Goal: Task Accomplishment & Management: Manage account settings

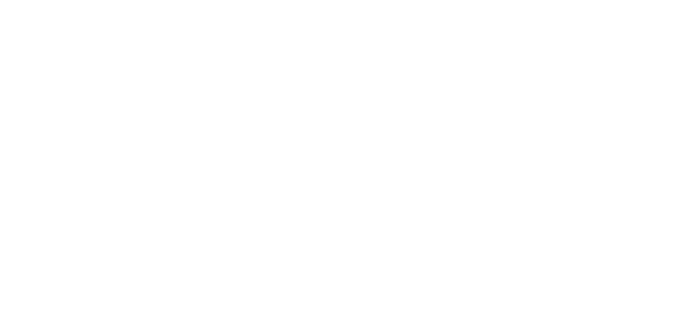
select select "id"
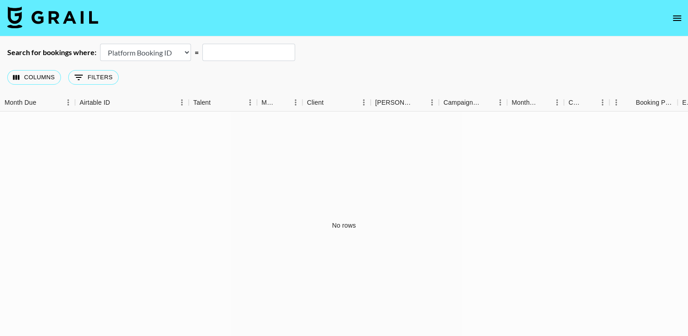
click at [678, 27] on nav at bounding box center [344, 18] width 688 height 36
click at [678, 20] on icon "open drawer" at bounding box center [677, 17] width 8 height 5
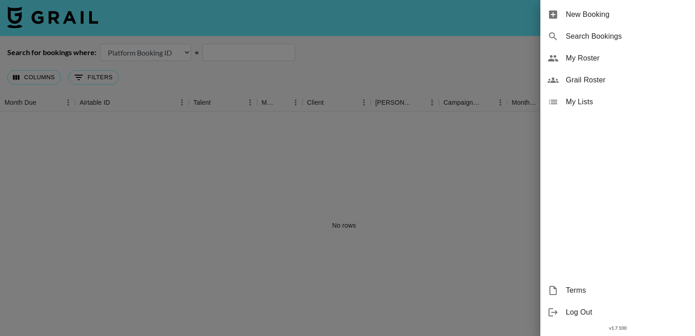
click at [600, 63] on span "My Roster" at bounding box center [627, 58] width 122 height 11
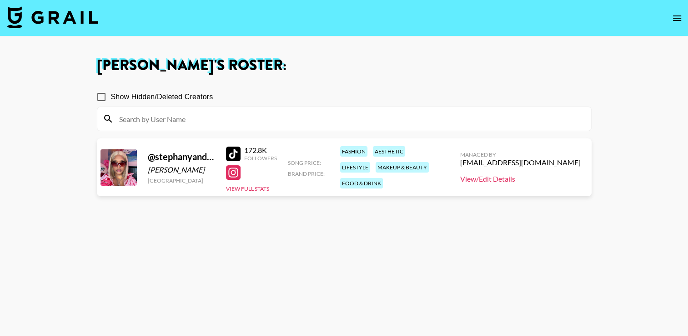
click at [526, 177] on link "View/Edit Details" at bounding box center [520, 178] width 121 height 9
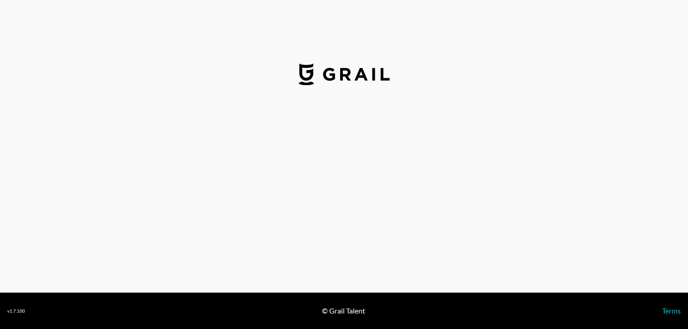
select select "USD"
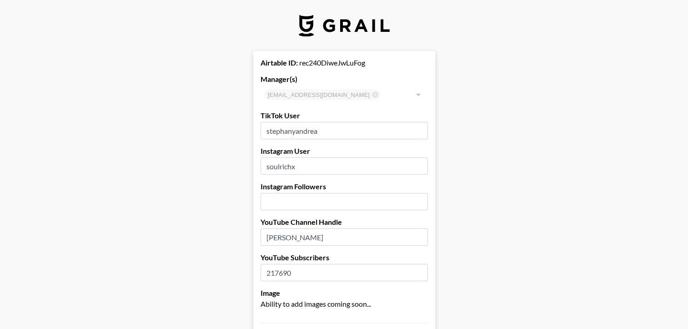
click at [379, 206] on input "number" at bounding box center [344, 201] width 167 height 17
click at [392, 201] on input "number" at bounding box center [344, 201] width 167 height 17
click at [422, 200] on input "1" at bounding box center [344, 201] width 167 height 17
type input "2"
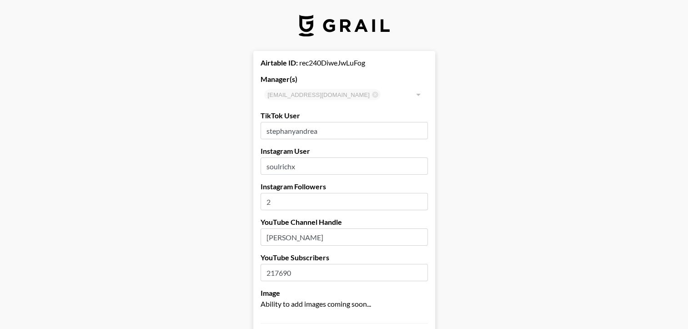
click at [422, 200] on input "2" at bounding box center [344, 201] width 167 height 17
type input "102000"
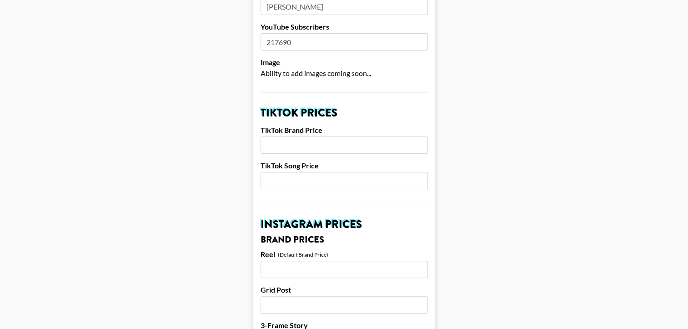
scroll to position [237, 0]
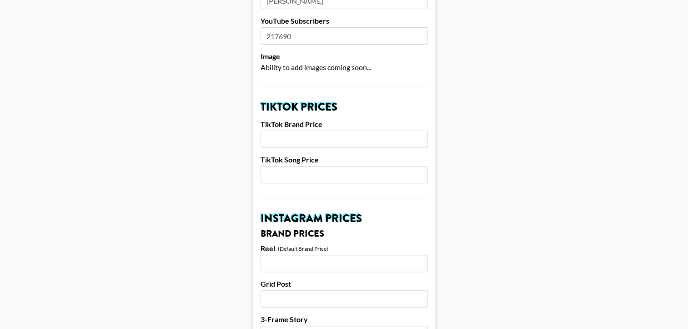
click at [353, 137] on input "number" at bounding box center [344, 139] width 167 height 17
type input "800"
click at [349, 179] on input "number" at bounding box center [344, 174] width 167 height 17
type input "5"
type input "400"
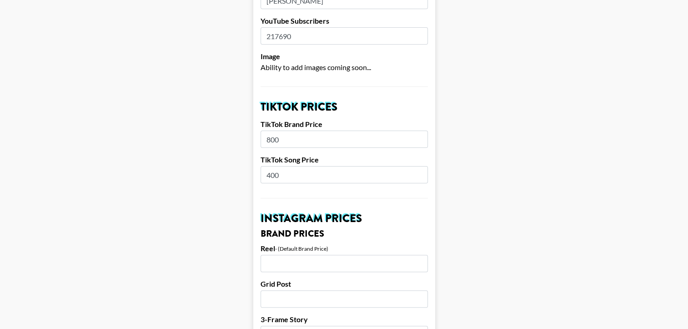
click at [329, 266] on input "number" at bounding box center [344, 263] width 167 height 17
type input "1000"
click at [275, 264] on input "1000" at bounding box center [344, 263] width 167 height 17
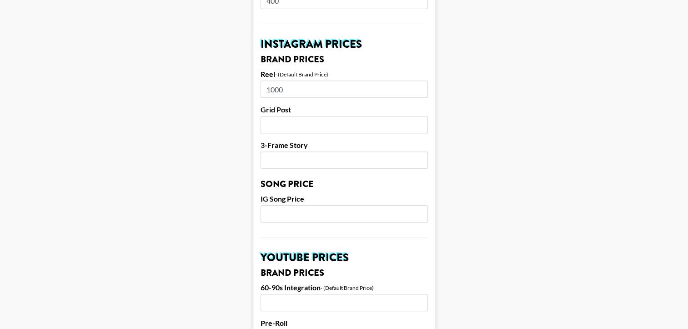
scroll to position [409, 0]
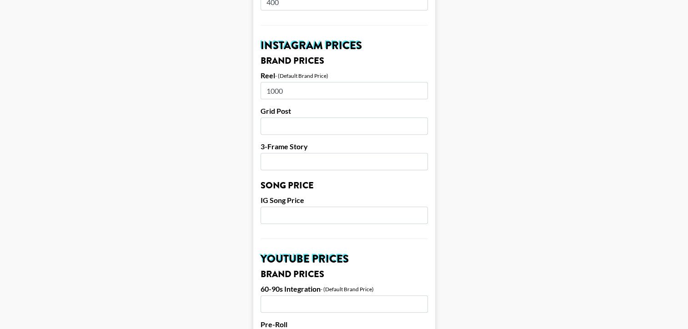
click at [306, 210] on input "number" at bounding box center [344, 215] width 167 height 17
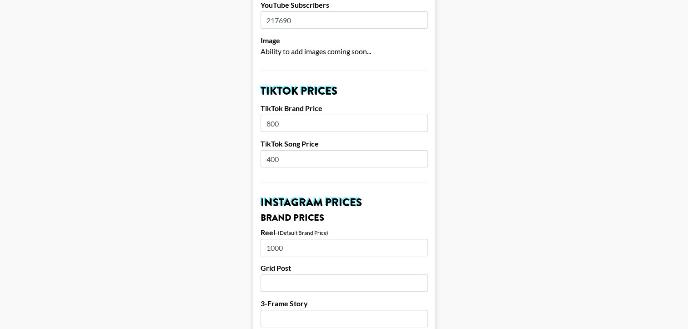
scroll to position [249, 0]
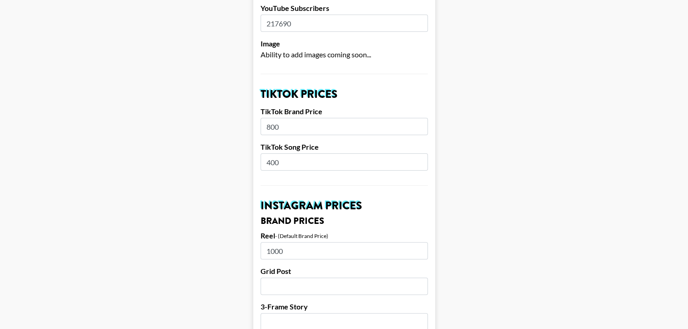
click at [318, 126] on input "800" at bounding box center [344, 126] width 167 height 17
click at [290, 163] on input "400" at bounding box center [344, 161] width 167 height 17
click at [313, 126] on input "800" at bounding box center [344, 126] width 167 height 17
type input "8"
click at [269, 163] on input "400" at bounding box center [344, 161] width 167 height 17
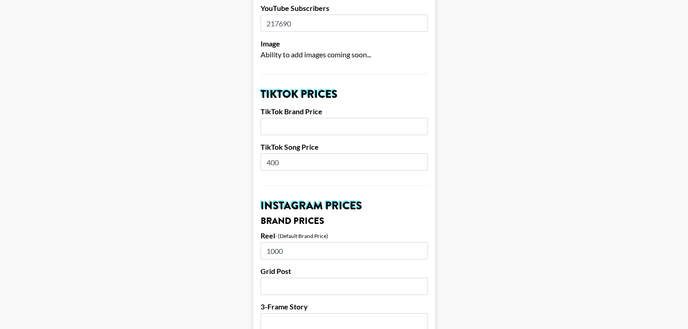
click at [298, 163] on input "400" at bounding box center [344, 161] width 167 height 17
type input "450"
click at [294, 122] on input "number" at bounding box center [344, 126] width 167 height 17
type input "8"
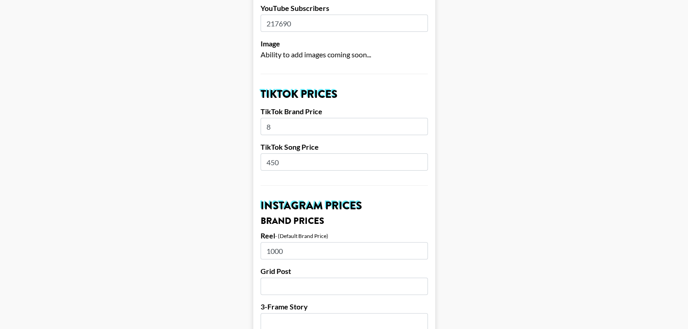
click at [327, 247] on input "1000" at bounding box center [344, 250] width 167 height 17
type input "1000"
click at [309, 121] on input "8" at bounding box center [344, 126] width 167 height 17
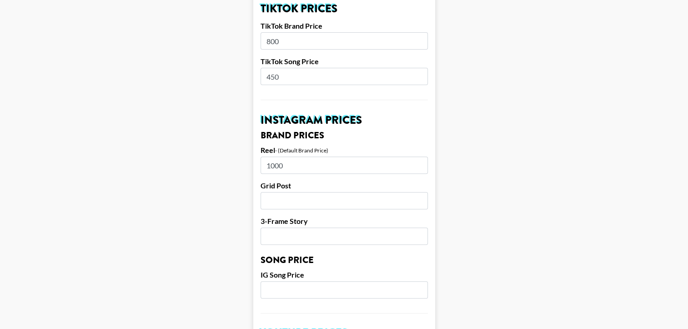
scroll to position [346, 0]
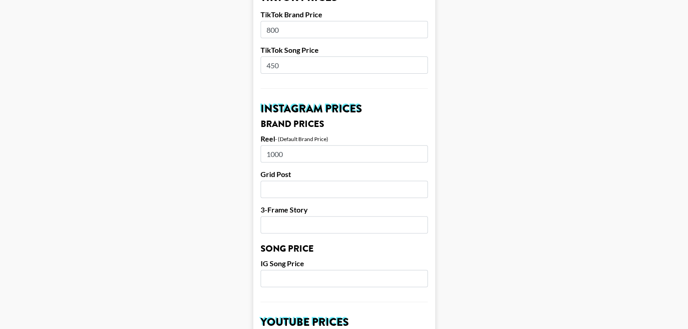
type input "800"
click at [364, 161] on input "1000" at bounding box center [344, 153] width 167 height 17
type input "1"
type input "1200"
click at [349, 188] on input "number" at bounding box center [344, 189] width 167 height 17
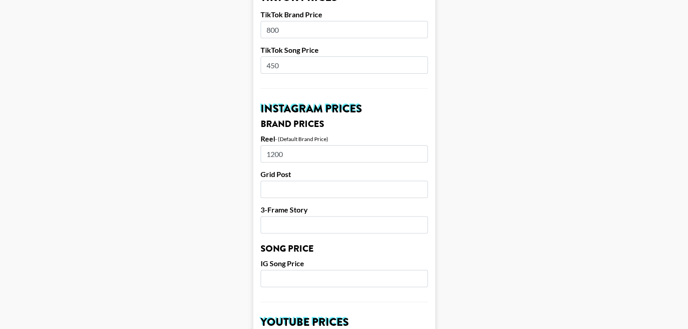
click at [326, 218] on input "number" at bounding box center [344, 224] width 167 height 17
type input "2"
type input "250"
click at [320, 184] on input "number" at bounding box center [344, 189] width 167 height 17
type input "8"
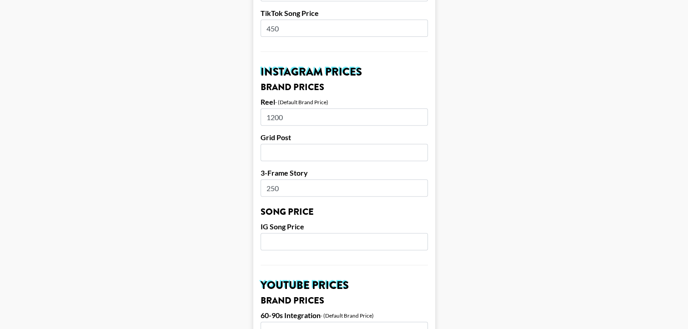
scroll to position [420, 0]
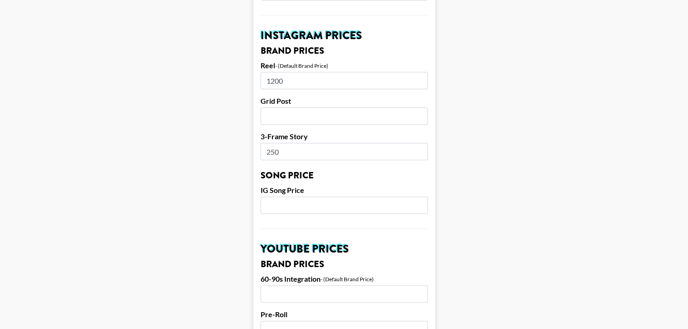
drag, startPoint x: 347, startPoint y: 204, endPoint x: 341, endPoint y: 205, distance: 6.4
click at [341, 205] on input "number" at bounding box center [344, 205] width 167 height 17
click at [346, 152] on input "250" at bounding box center [344, 151] width 167 height 17
type input "2"
click at [325, 109] on input "number" at bounding box center [344, 115] width 167 height 17
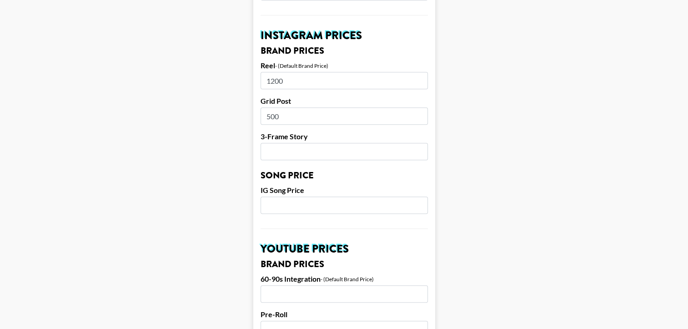
type input "500"
click at [354, 158] on input "number" at bounding box center [344, 151] width 167 height 17
type input "350"
click at [351, 204] on input "number" at bounding box center [344, 205] width 167 height 17
click at [317, 91] on form "Airtable ID: rec240DiweJwLuFog Manager(s) bilal.issifou@grail-talent.com ​ TikT…" at bounding box center [344, 197] width 182 height 1132
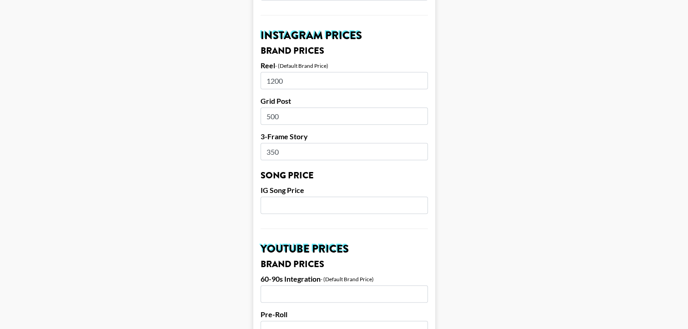
click at [312, 79] on input "1200" at bounding box center [344, 80] width 167 height 17
type input "1250"
click at [309, 201] on input "number" at bounding box center [344, 205] width 167 height 17
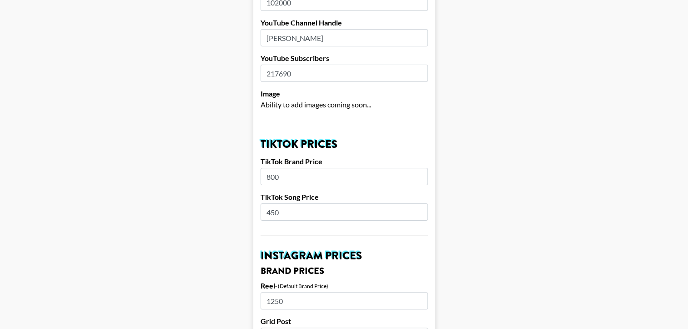
scroll to position [213, 0]
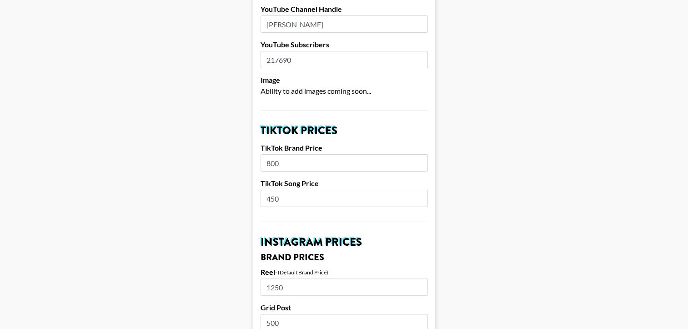
type input "250"
drag, startPoint x: 393, startPoint y: 165, endPoint x: 292, endPoint y: 162, distance: 101.5
click at [292, 162] on input "800" at bounding box center [344, 162] width 167 height 17
type input "8"
type input "1000"
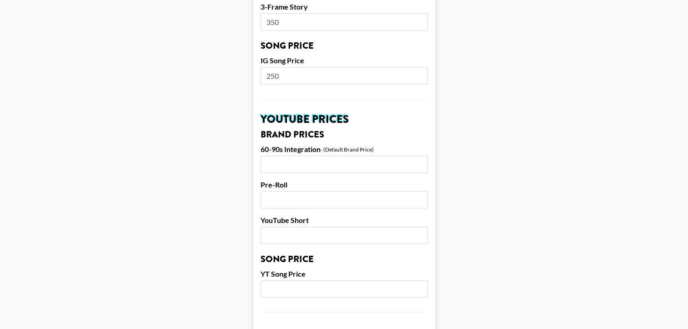
scroll to position [552, 0]
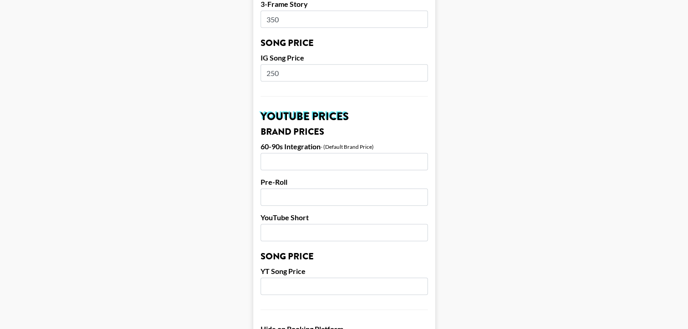
click at [394, 155] on input "number" at bounding box center [344, 161] width 167 height 17
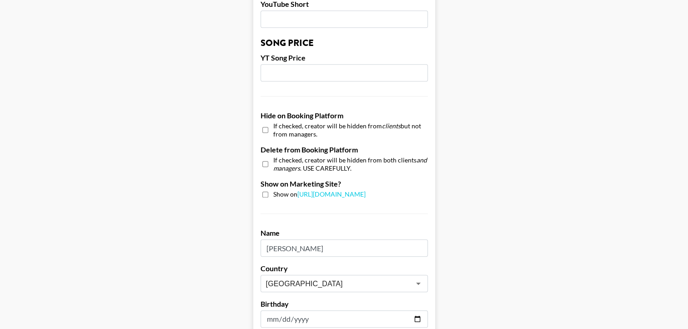
scroll to position [761, 0]
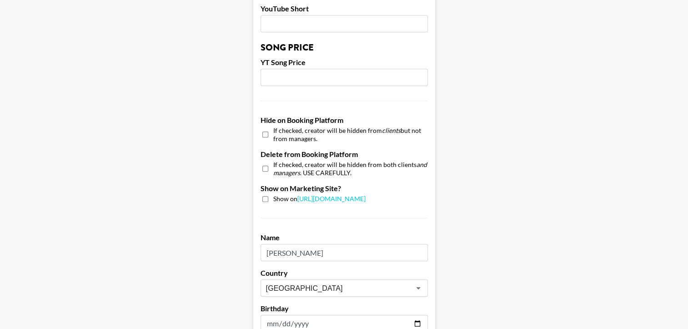
click at [272, 195] on div "Show on https://grail-talent.com/talent" at bounding box center [344, 199] width 167 height 9
click at [268, 198] on input "checkbox" at bounding box center [266, 199] width 6 height 6
checkbox input "true"
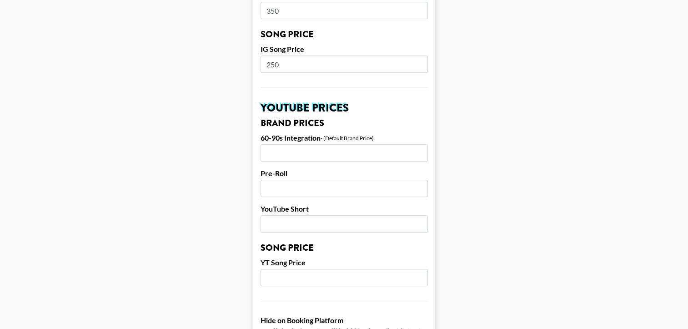
scroll to position [555, 0]
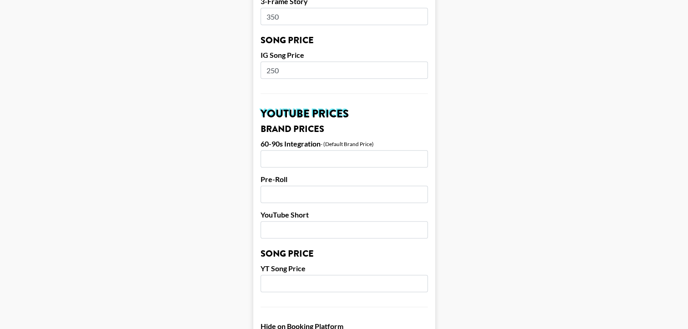
click at [390, 157] on input "number" at bounding box center [344, 158] width 167 height 17
type input "2500"
click at [364, 194] on input "number" at bounding box center [344, 194] width 167 height 17
type input "1000"
click at [339, 234] on input "number" at bounding box center [344, 229] width 167 height 17
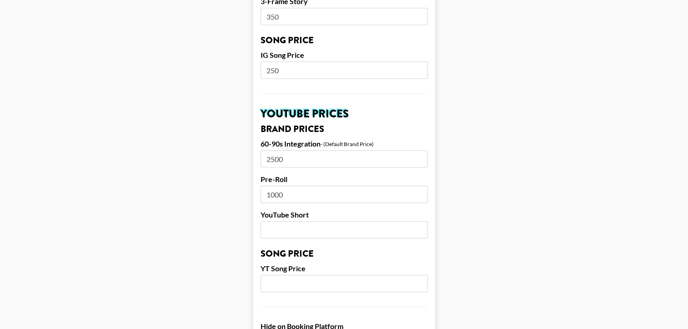
click at [352, 156] on input "2500" at bounding box center [344, 158] width 167 height 17
type input "2000"
click at [322, 198] on input "1000" at bounding box center [344, 194] width 167 height 17
type input "1200"
click at [334, 230] on input "number" at bounding box center [344, 229] width 167 height 17
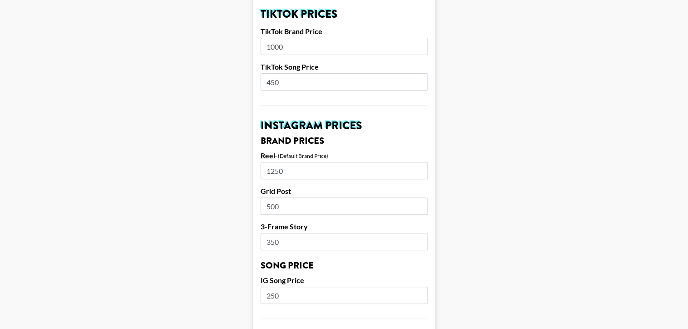
scroll to position [326, 0]
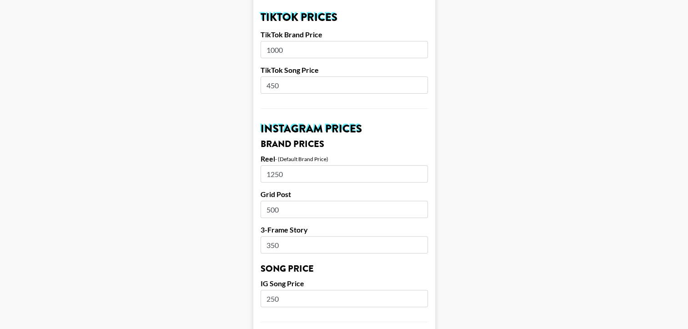
type input "500"
click at [358, 87] on input "450" at bounding box center [344, 84] width 167 height 17
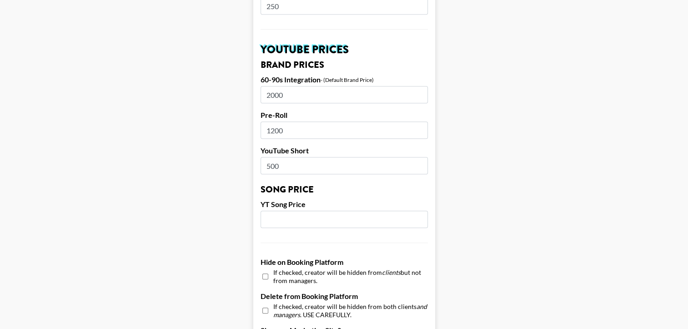
scroll to position [617, 0]
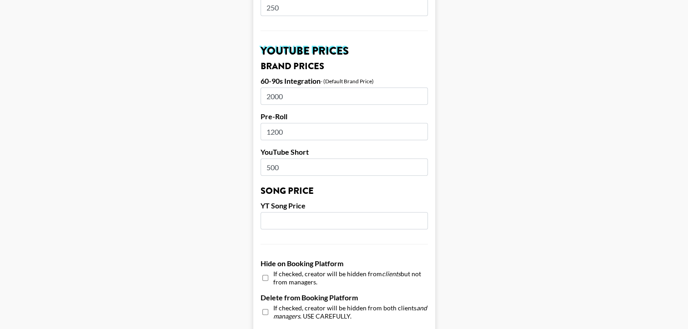
click at [377, 222] on input "number" at bounding box center [344, 220] width 167 height 17
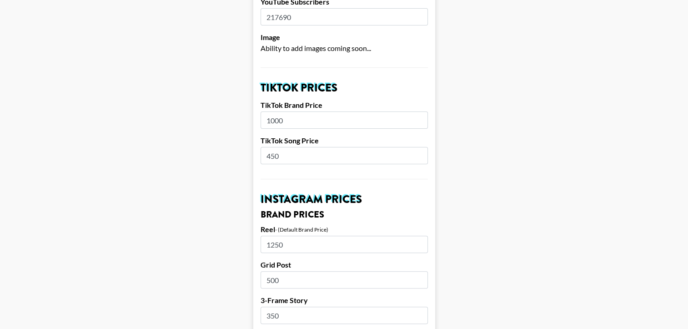
scroll to position [231, 0]
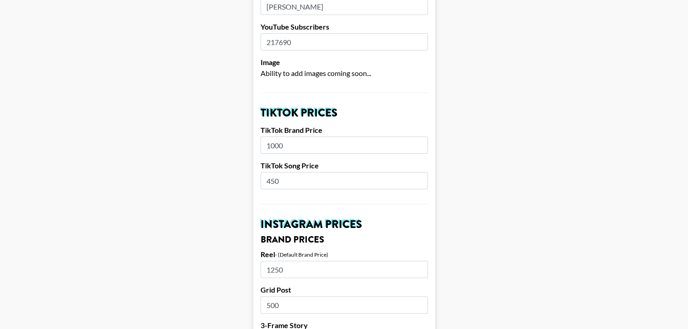
type input "300"
click at [366, 152] on input "1000" at bounding box center [344, 144] width 167 height 17
type input "1"
type input "2500"
click at [343, 185] on input "450" at bounding box center [344, 180] width 167 height 17
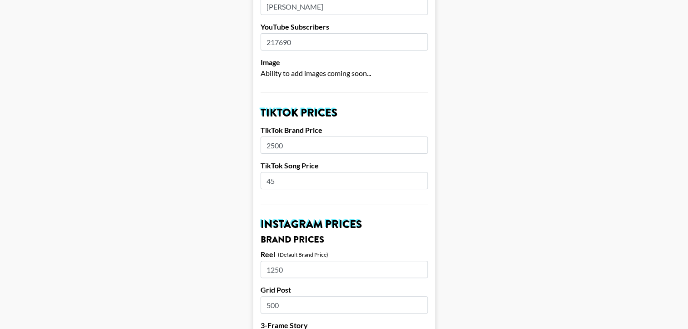
type input "4"
click at [318, 147] on input "2500" at bounding box center [344, 144] width 167 height 17
type input "2000"
click at [322, 178] on input "number" at bounding box center [344, 180] width 167 height 17
type input "800"
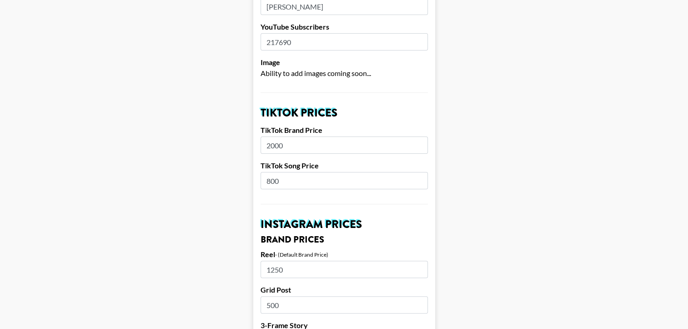
click at [352, 267] on input "1250" at bounding box center [344, 269] width 167 height 17
type input "1500"
click at [344, 301] on input "500" at bounding box center [344, 304] width 167 height 17
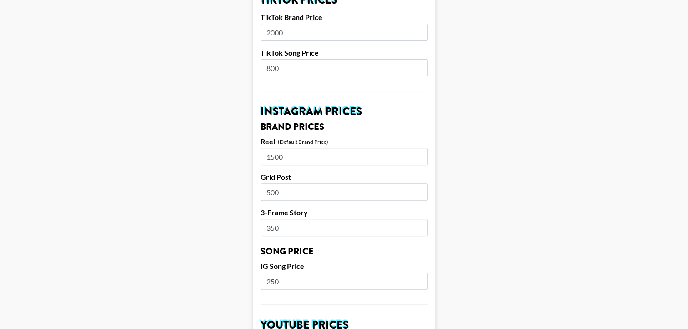
scroll to position [342, 0]
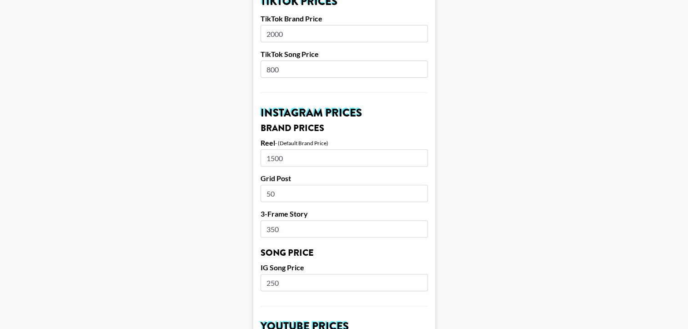
type input "5"
type input "850"
click at [320, 285] on input "250" at bounding box center [344, 282] width 167 height 17
type input "2"
type input "3"
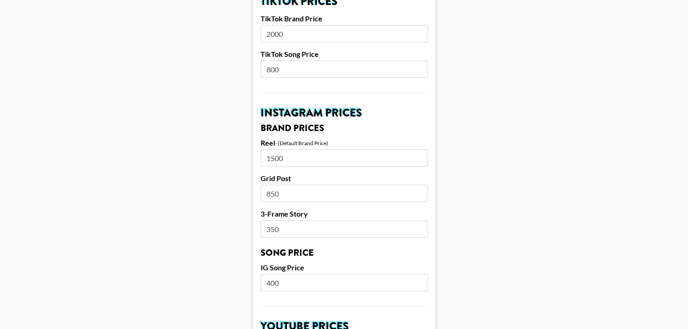
type input "400"
click at [334, 228] on input "350" at bounding box center [344, 228] width 167 height 17
type input "3"
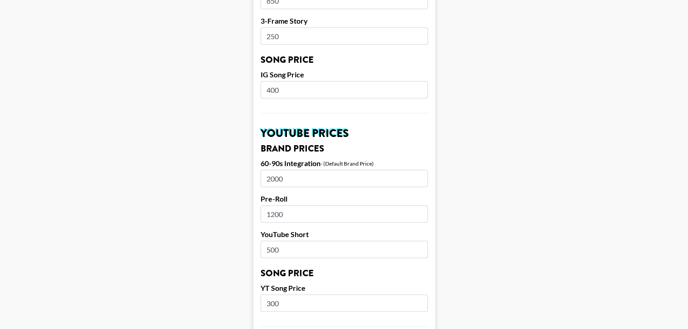
scroll to position [537, 0]
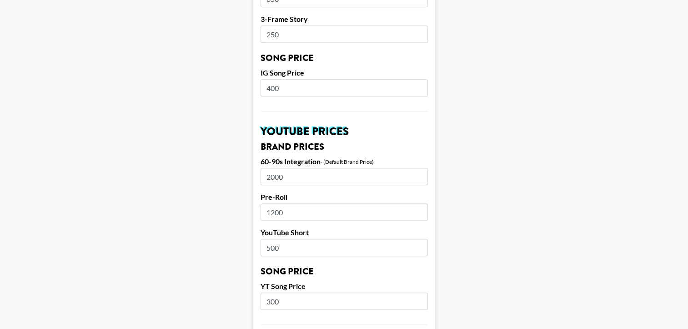
type input "250"
click at [272, 177] on input "2000" at bounding box center [344, 176] width 167 height 17
click at [541, 182] on main "Airtable ID: rec240DiweJwLuFog Manager(s) bilal.issifou@grail-talent.com ​ TikT…" at bounding box center [344, 80] width 674 height 1132
type input "2500"
click at [612, 202] on main "Airtable ID: rec240DiweJwLuFog Manager(s) bilal.issifou@grail-talent.com ​ TikT…" at bounding box center [344, 80] width 674 height 1132
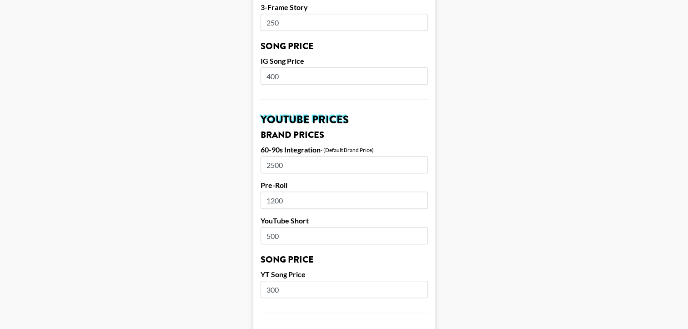
scroll to position [553, 0]
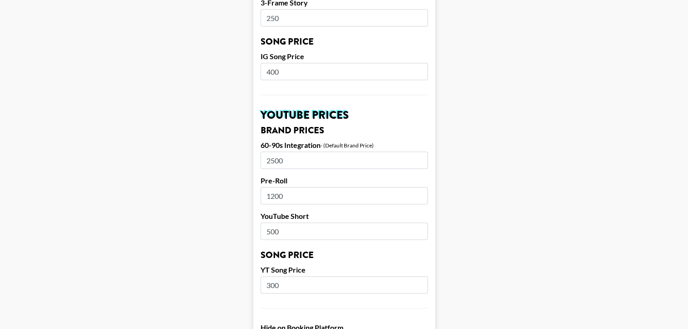
click at [316, 287] on input "300" at bounding box center [344, 284] width 167 height 17
type input "3"
type input "400"
click at [323, 232] on input "500" at bounding box center [344, 230] width 167 height 17
type input "5"
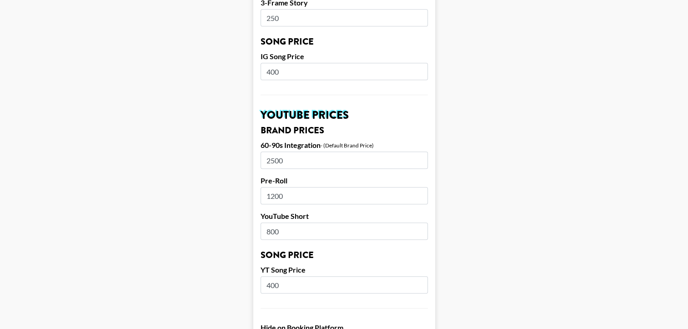
type input "800"
click at [603, 181] on main "Airtable ID: rec240DiweJwLuFog Manager(s) bilal.issifou@grail-talent.com ​ TikT…" at bounding box center [344, 64] width 674 height 1132
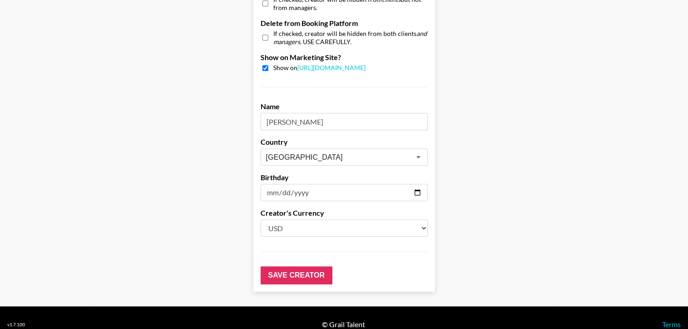
scroll to position [905, 0]
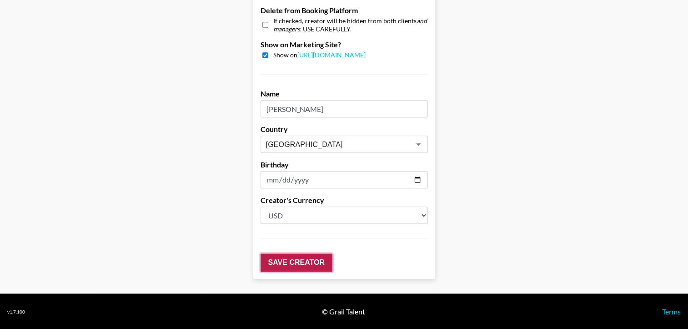
click at [308, 257] on input "Save Creator" at bounding box center [297, 262] width 72 height 18
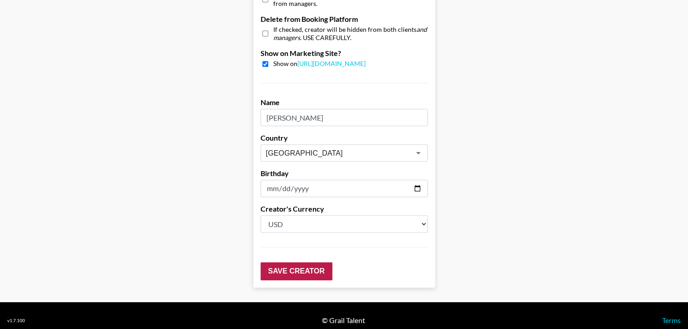
scroll to position [72, 0]
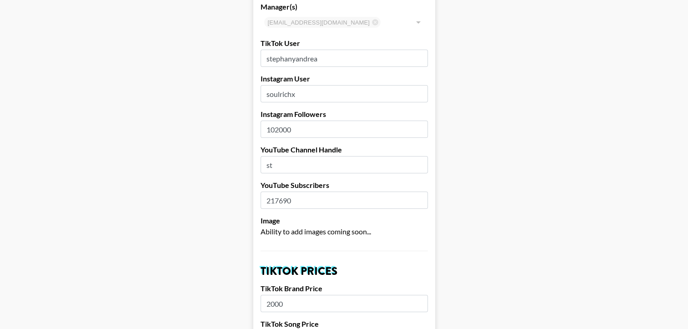
type input "s"
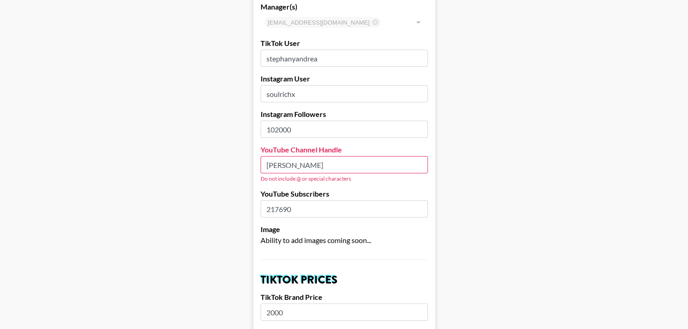
click at [371, 163] on input "stephany andrea" at bounding box center [344, 164] width 167 height 17
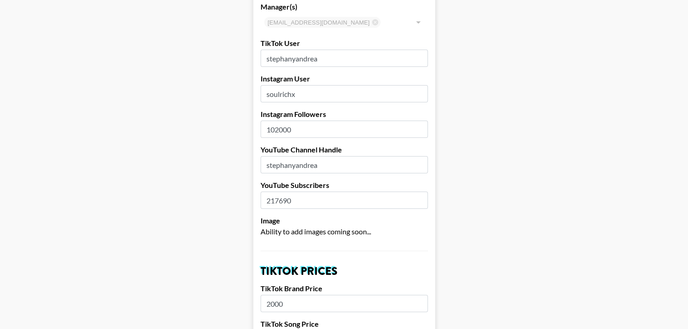
type input "stephanyandrea"
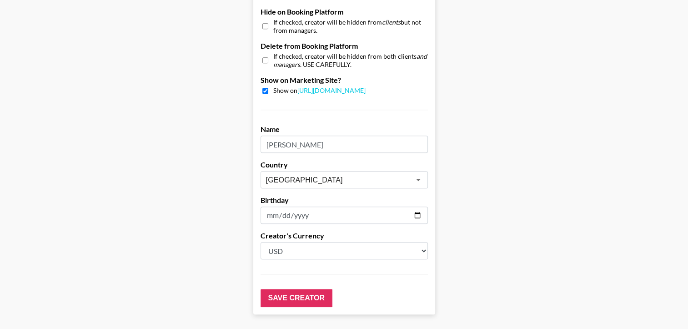
scroll to position [863, 0]
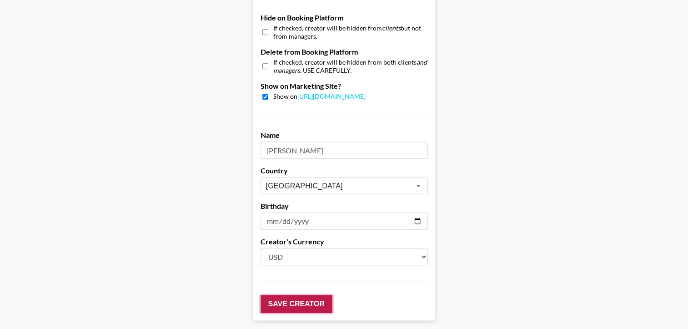
click at [280, 301] on input "Save Creator" at bounding box center [297, 304] width 72 height 18
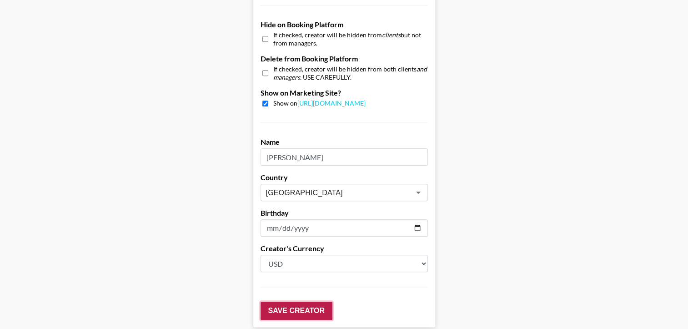
scroll to position [934, 0]
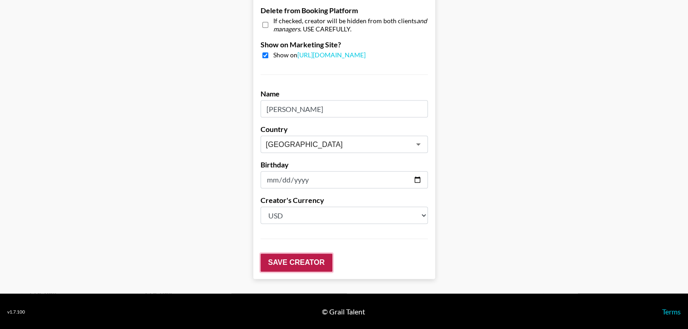
click at [328, 253] on input "Save Creator" at bounding box center [297, 262] width 72 height 18
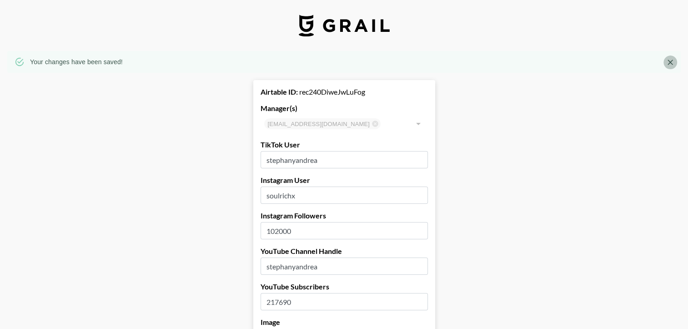
click at [675, 67] on button "Close" at bounding box center [671, 63] width 14 height 14
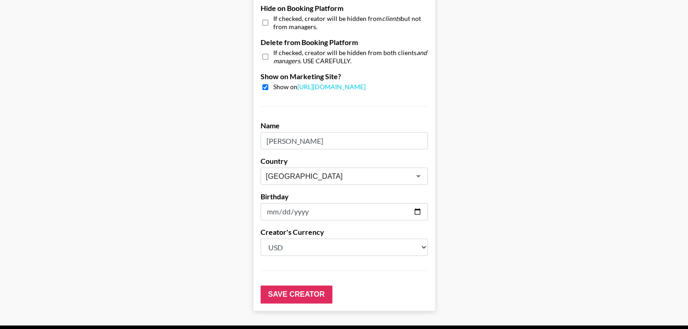
scroll to position [905, 0]
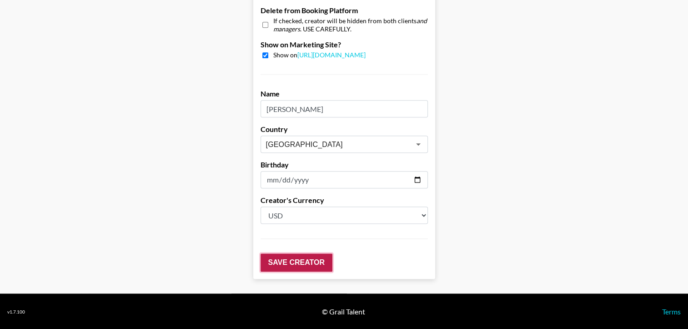
click at [325, 253] on input "Save Creator" at bounding box center [297, 262] width 72 height 18
click at [319, 261] on input "Save Creator" at bounding box center [297, 262] width 72 height 18
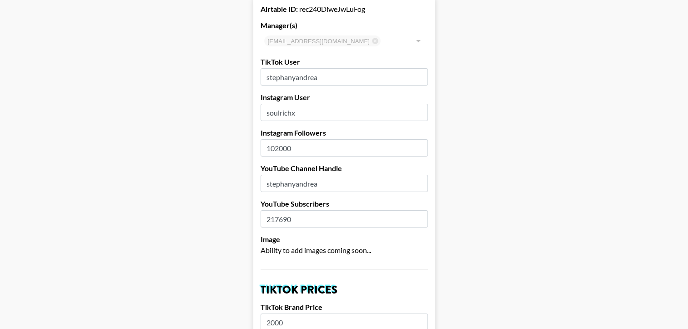
scroll to position [0, 0]
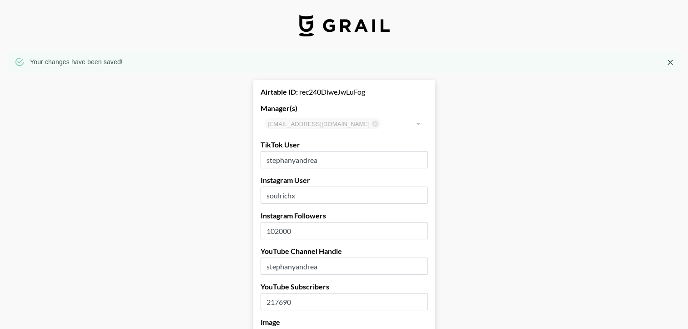
click at [675, 62] on icon "Close" at bounding box center [670, 62] width 9 height 9
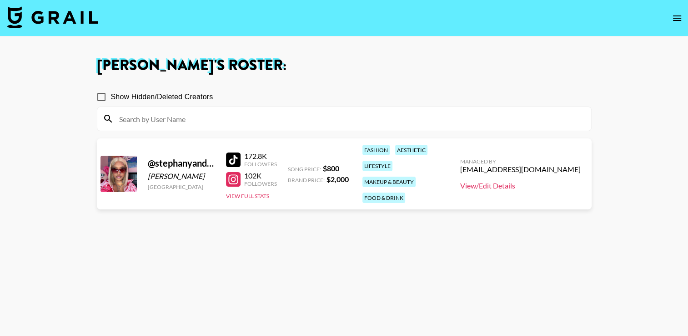
click at [500, 182] on link "View/Edit Details" at bounding box center [520, 185] width 121 height 9
click at [62, 20] on img at bounding box center [52, 17] width 91 height 22
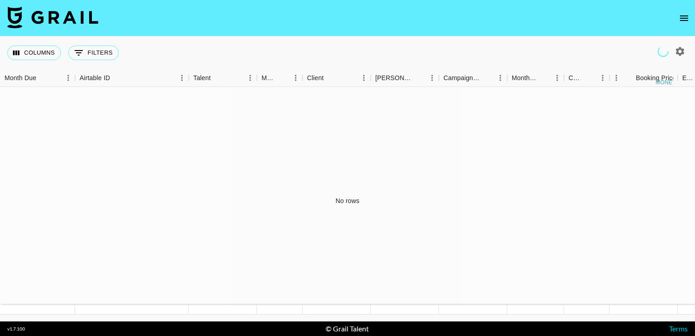
click at [80, 19] on img at bounding box center [52, 17] width 91 height 22
click at [110, 78] on div "Airtable ID" at bounding box center [116, 77] width 13 height 13
click at [261, 82] on div "Talent" at bounding box center [257, 78] width 11 height 18
click at [20, 18] on img at bounding box center [52, 17] width 91 height 22
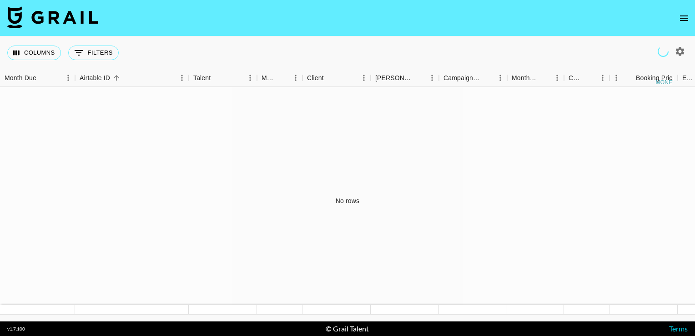
click at [20, 18] on img at bounding box center [52, 17] width 91 height 22
click at [686, 24] on button "open drawer" at bounding box center [684, 18] width 18 height 18
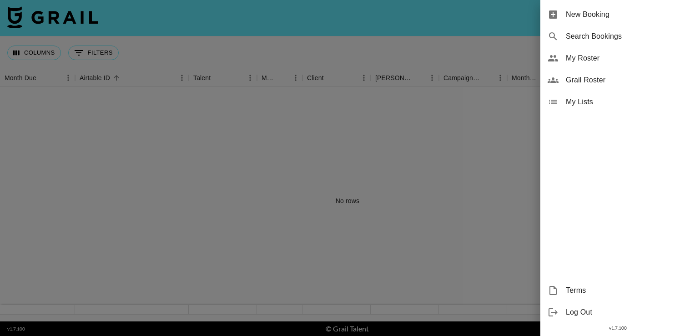
click at [594, 80] on span "Grail Roster" at bounding box center [627, 80] width 122 height 11
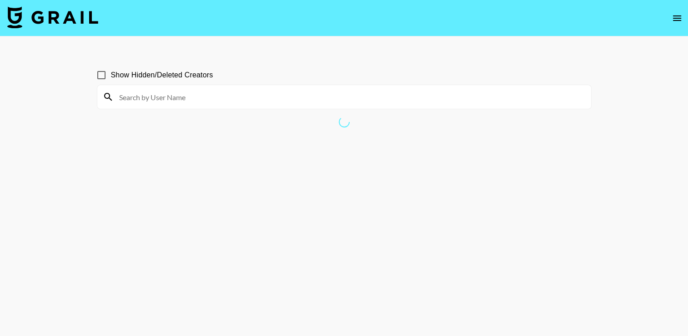
click at [244, 100] on input at bounding box center [350, 97] width 472 height 15
click at [244, 100] on input "st" at bounding box center [350, 97] width 472 height 15
click at [244, 100] on input "[PERSON_NAME]" at bounding box center [350, 97] width 472 height 15
click at [244, 100] on input "stephanye" at bounding box center [350, 97] width 472 height 15
type input "stephanye"
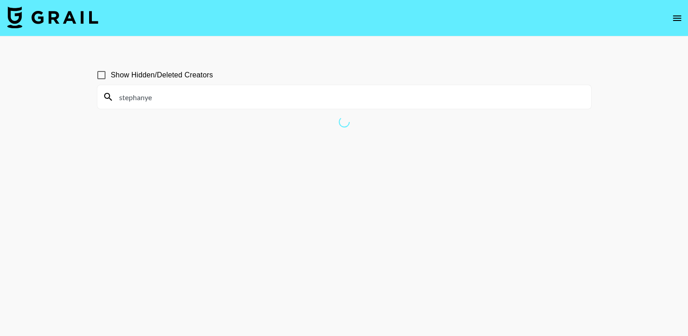
click at [164, 101] on input "stephanye" at bounding box center [350, 97] width 472 height 15
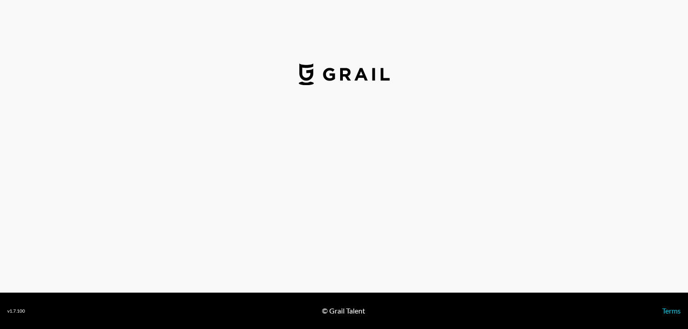
select select "USD"
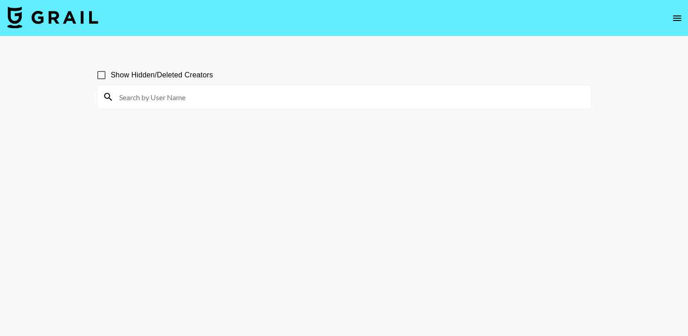
click at [137, 96] on input at bounding box center [350, 97] width 472 height 15
click at [137, 96] on input "stsepe" at bounding box center [350, 97] width 472 height 15
click at [148, 104] on div "stee" at bounding box center [344, 97] width 494 height 24
click at [42, 0] on html "Show Hidden/Deleted Creators stee v 1.7.100 © Grail Talent Terms" at bounding box center [344, 189] width 688 height 379
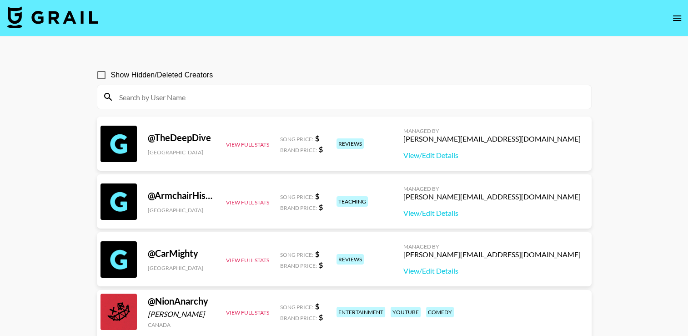
click at [240, 96] on input at bounding box center [350, 97] width 472 height 15
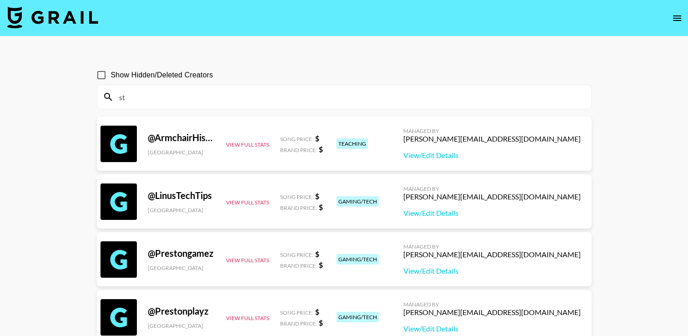
type input "s"
